Goal: Information Seeking & Learning: Learn about a topic

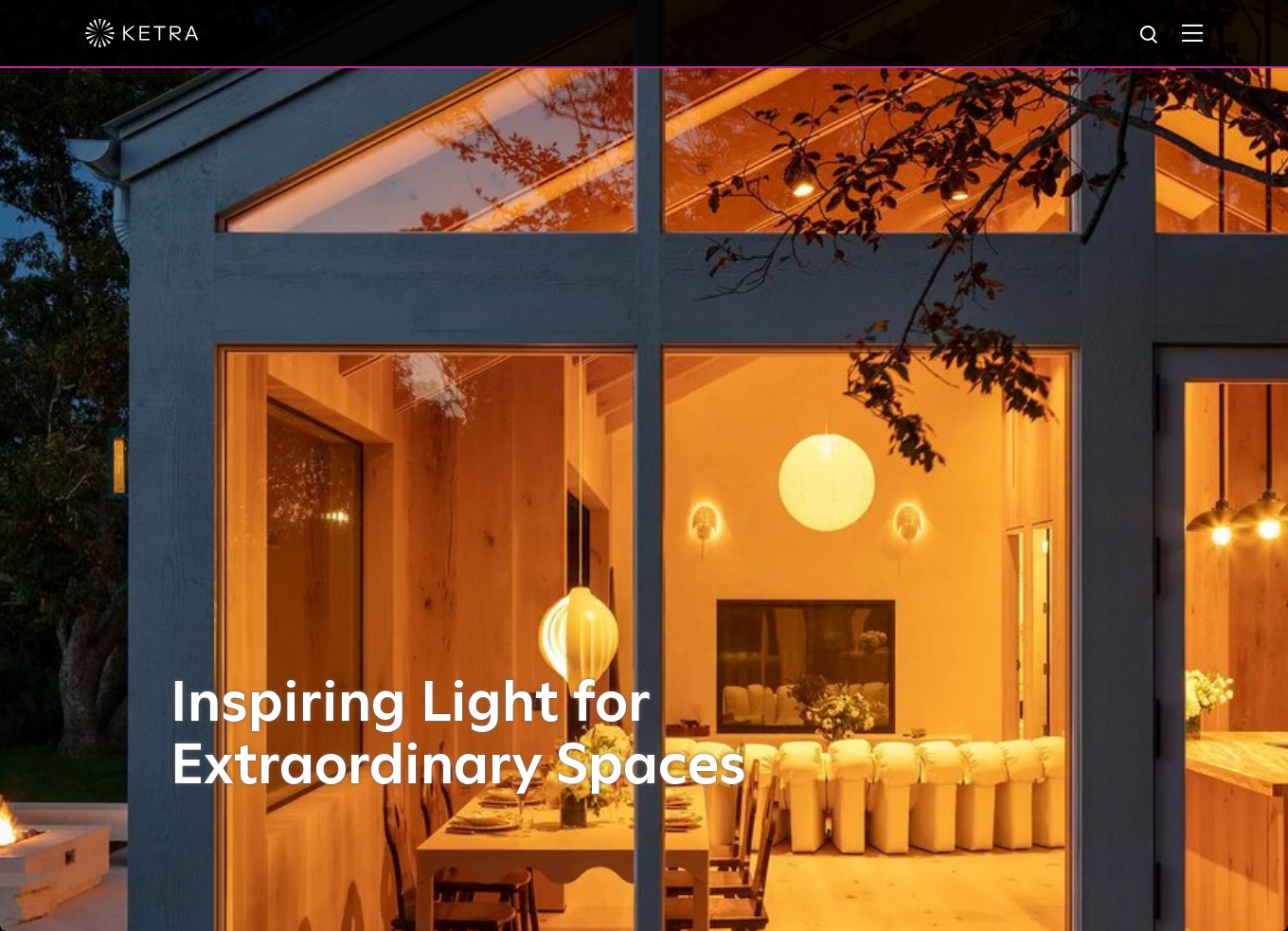
click at [1203, 30] on img at bounding box center [1192, 33] width 21 height 18
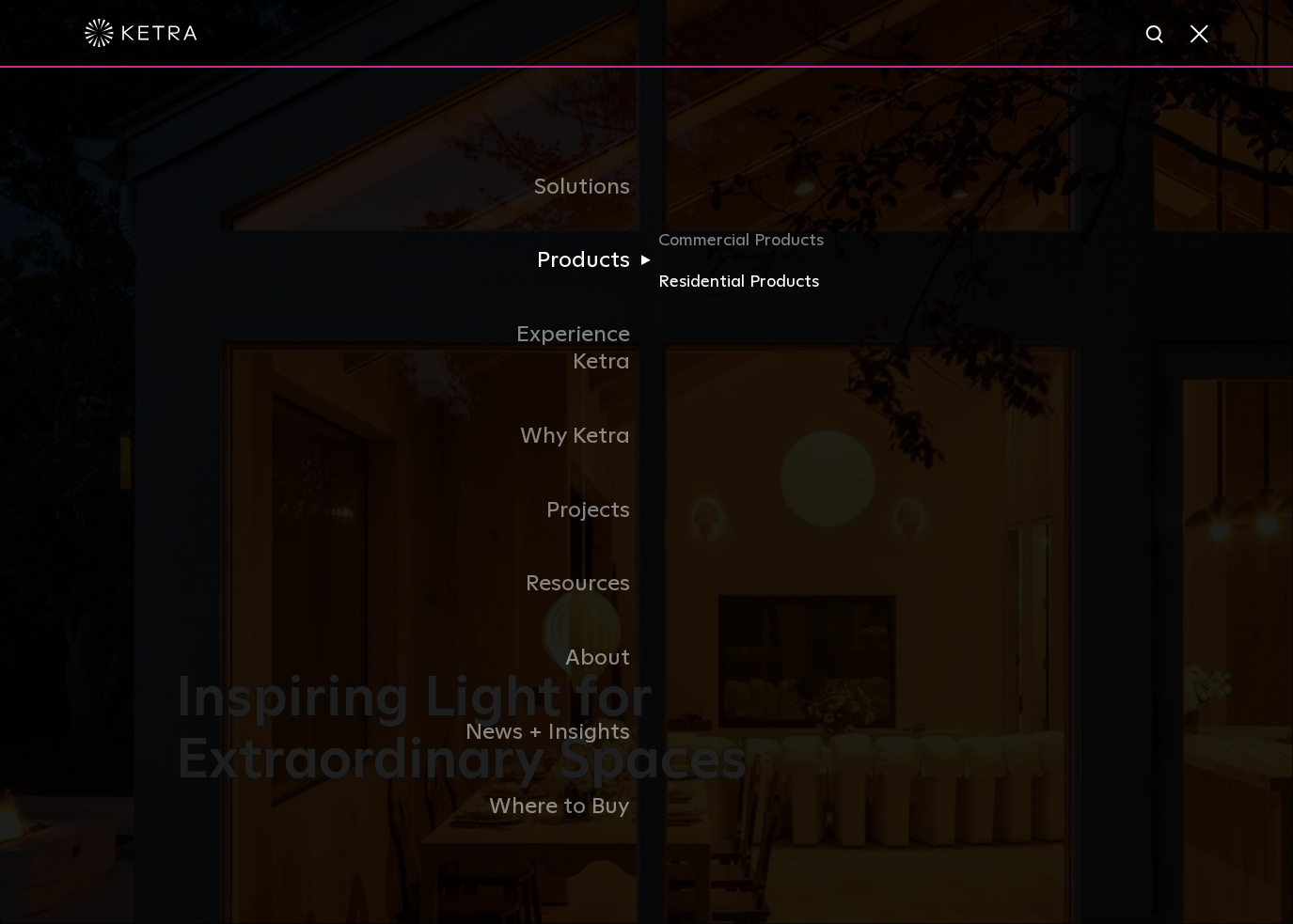
click at [724, 296] on link "Residential Products" at bounding box center [748, 281] width 181 height 28
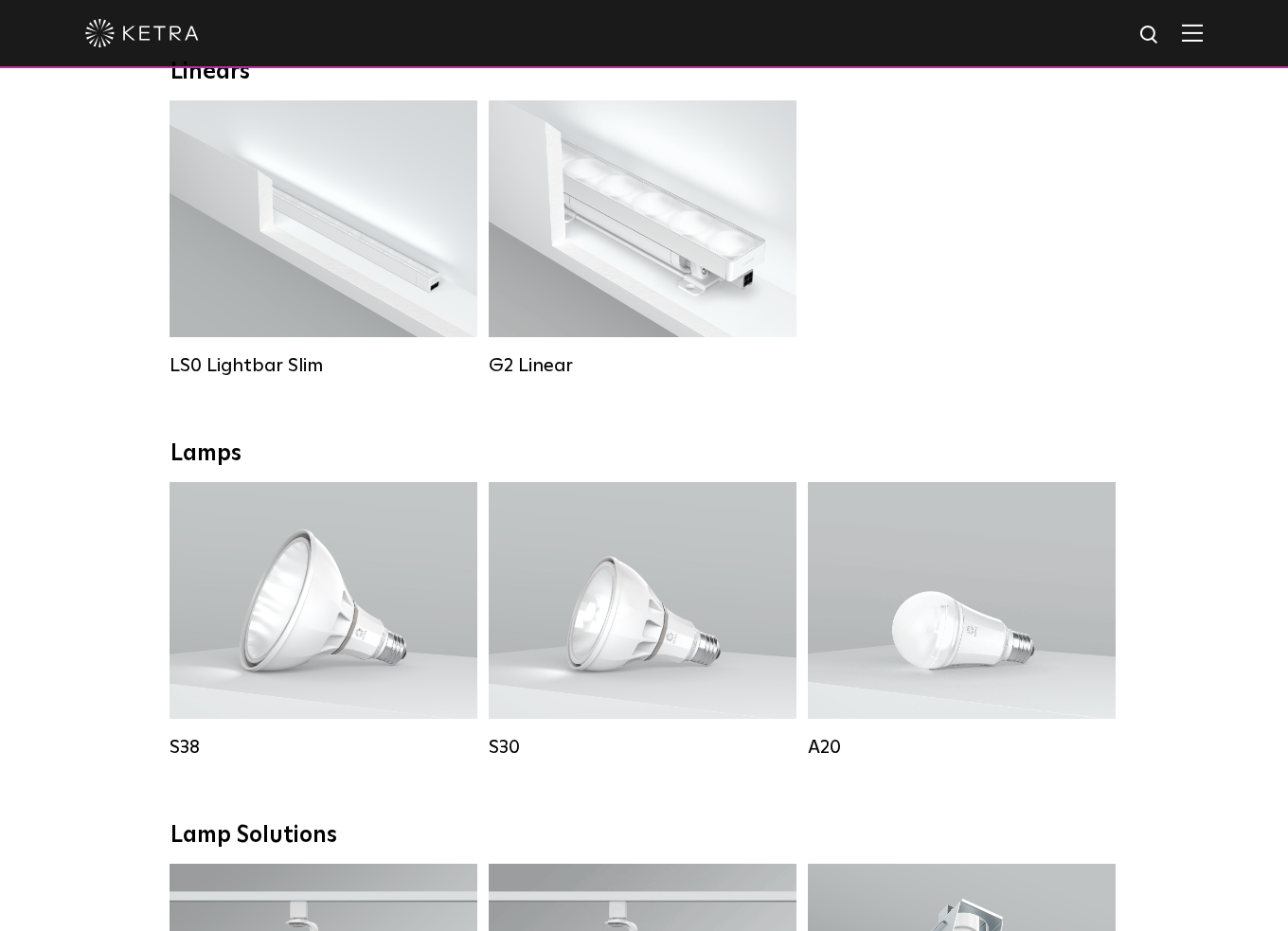
scroll to position [568, 0]
